Goal: Find specific page/section: Find specific page/section

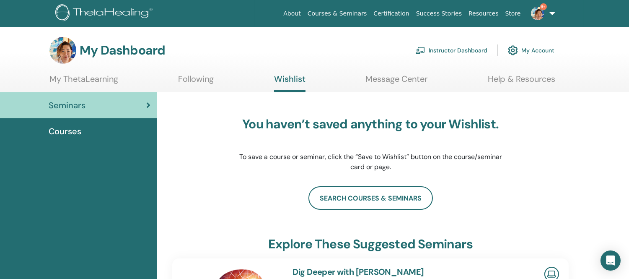
click at [453, 51] on link "Instructor Dashboard" at bounding box center [451, 50] width 72 height 18
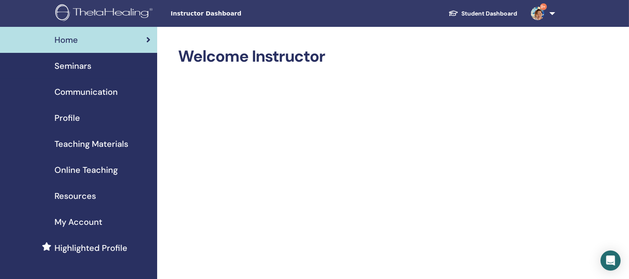
click at [72, 66] on span "Seminars" at bounding box center [72, 65] width 37 height 13
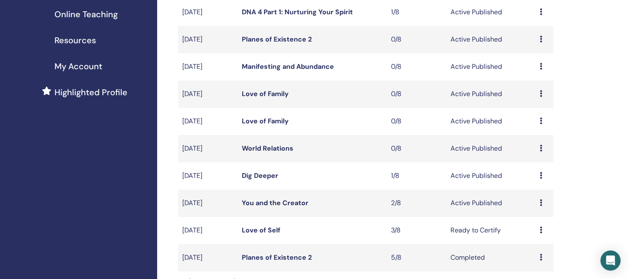
scroll to position [140, 0]
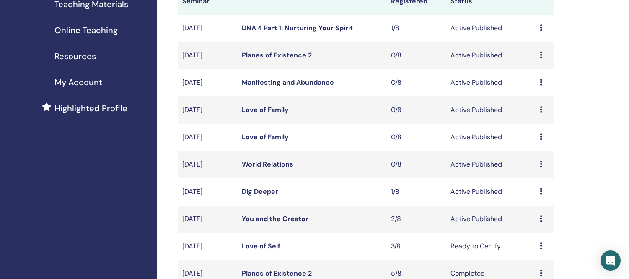
click at [272, 110] on link "Love of Family" at bounding box center [265, 109] width 47 height 9
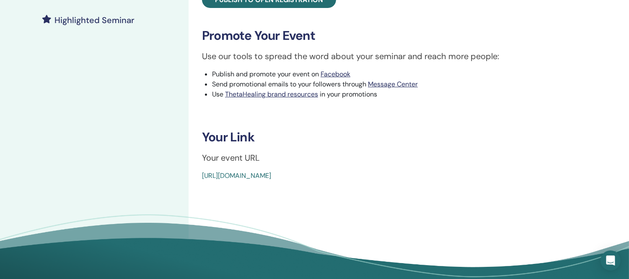
scroll to position [233, 0]
